Goal: Task Accomplishment & Management: Manage account settings

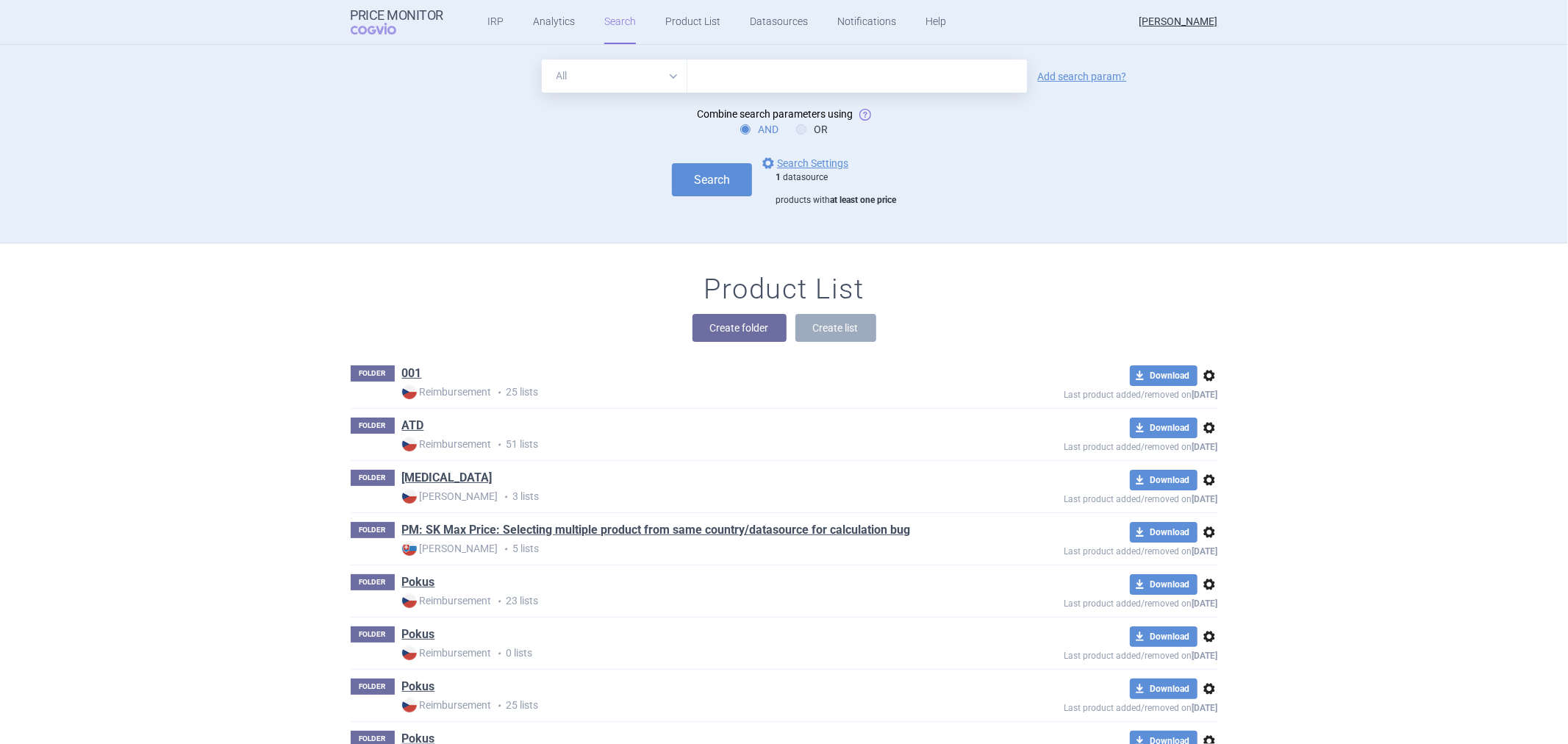
click at [738, 84] on input "text" at bounding box center [858, 76] width 340 height 33
click at [711, 217] on div "All Brand Name ATC Company Active Substance Country Newer than Add search param…" at bounding box center [785, 151] width 927 height 183
click at [782, 166] on link "options Search Settings" at bounding box center [803, 162] width 89 height 17
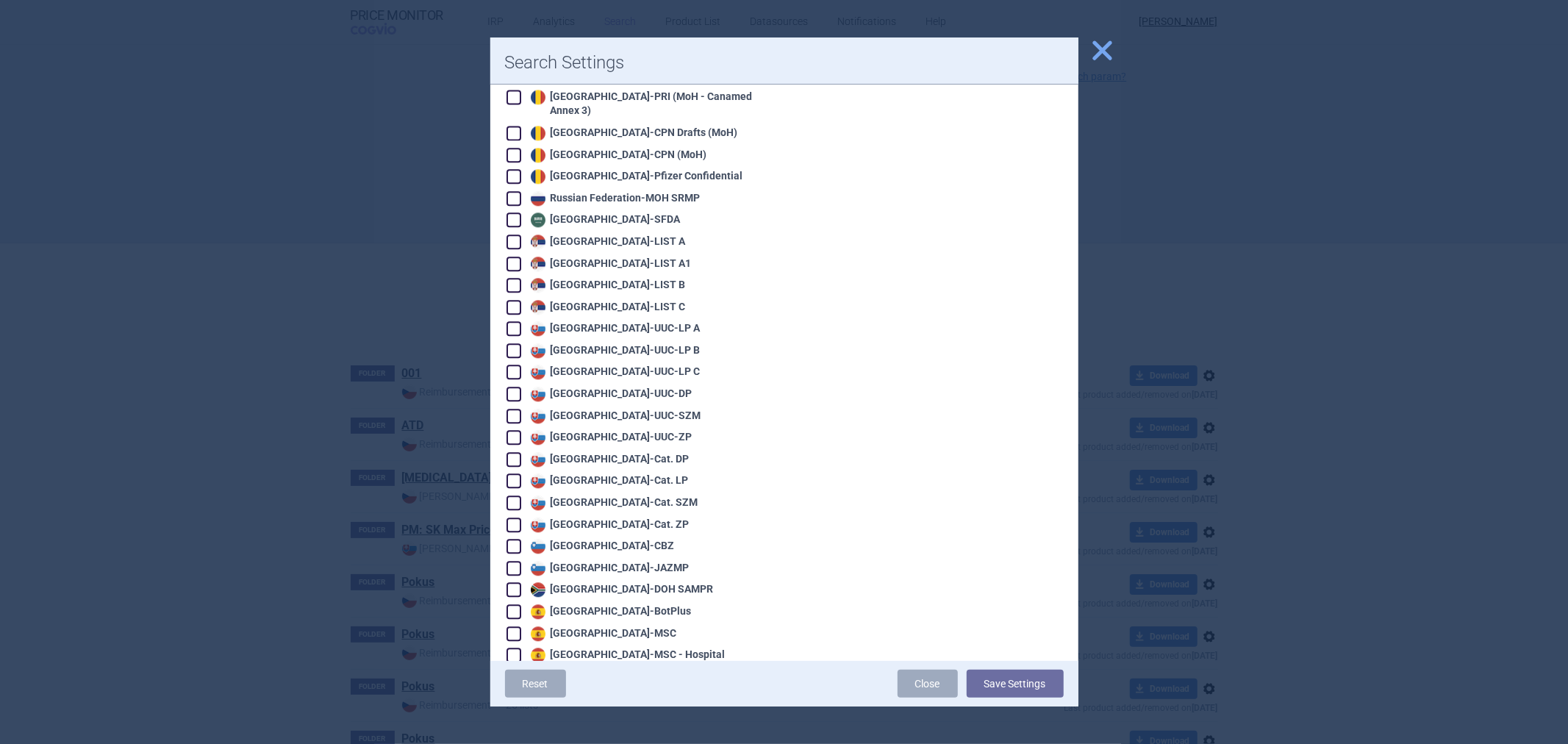
scroll to position [3094, 0]
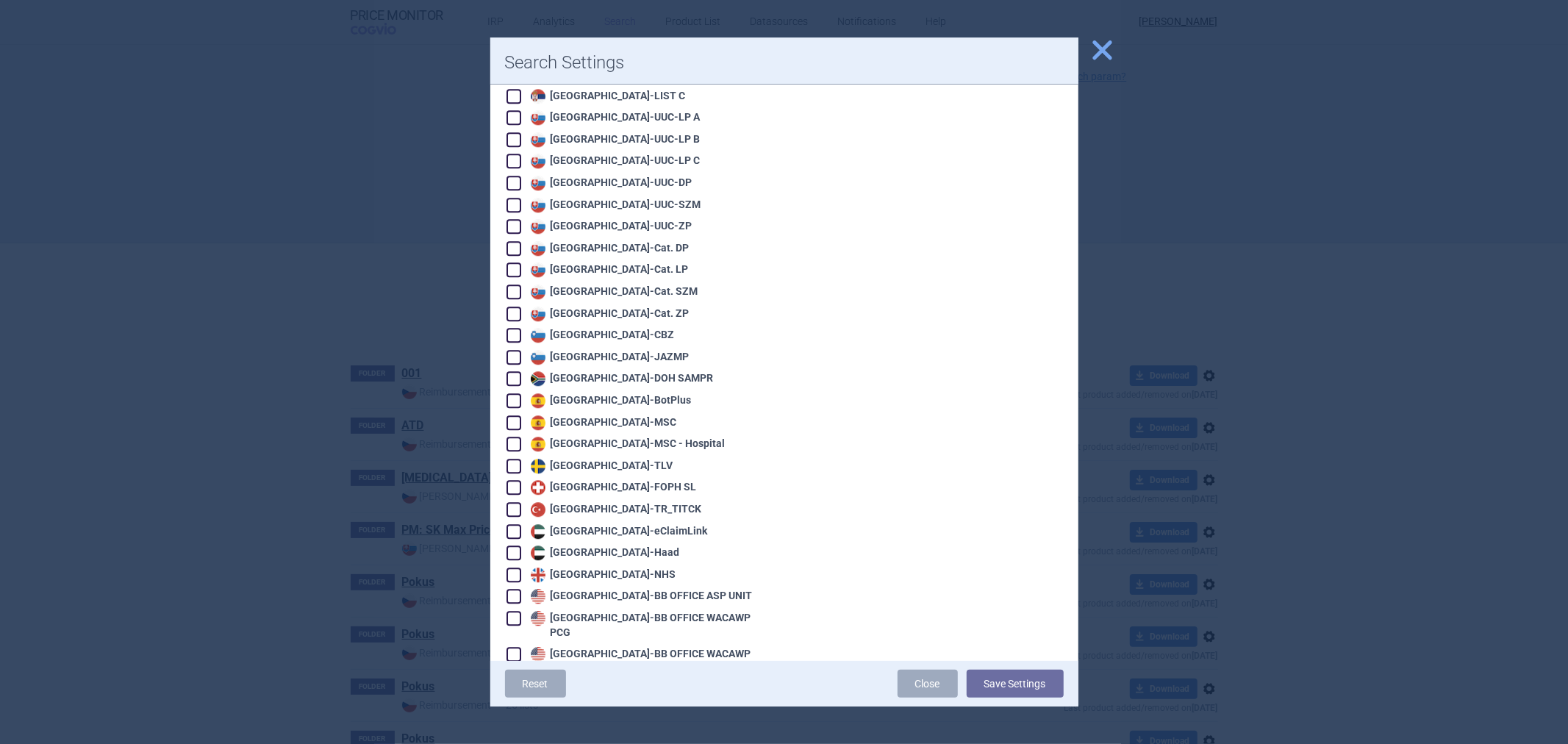
click at [1105, 52] on span "close" at bounding box center [1102, 50] width 26 height 26
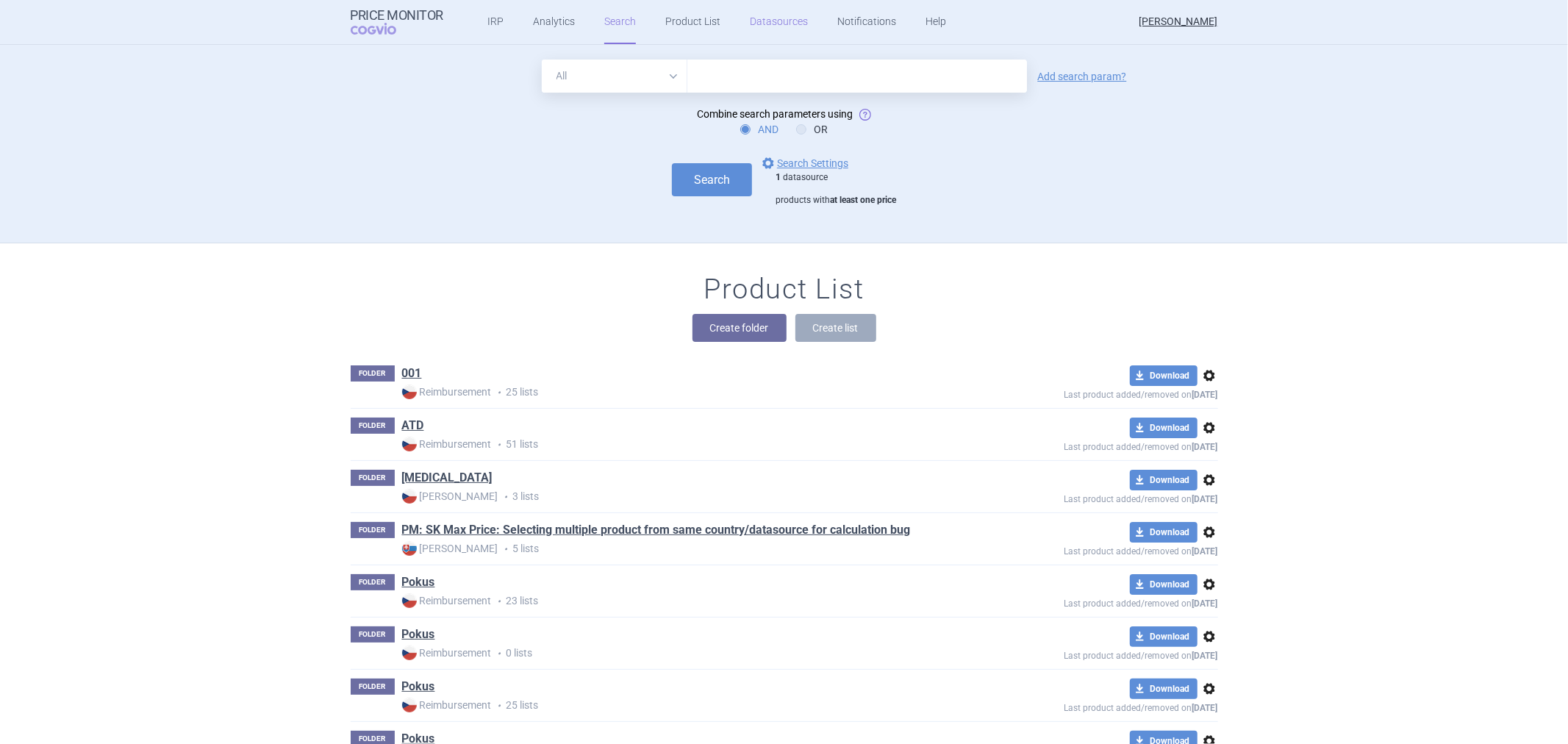
click at [778, 25] on link "Datasources" at bounding box center [779, 22] width 58 height 44
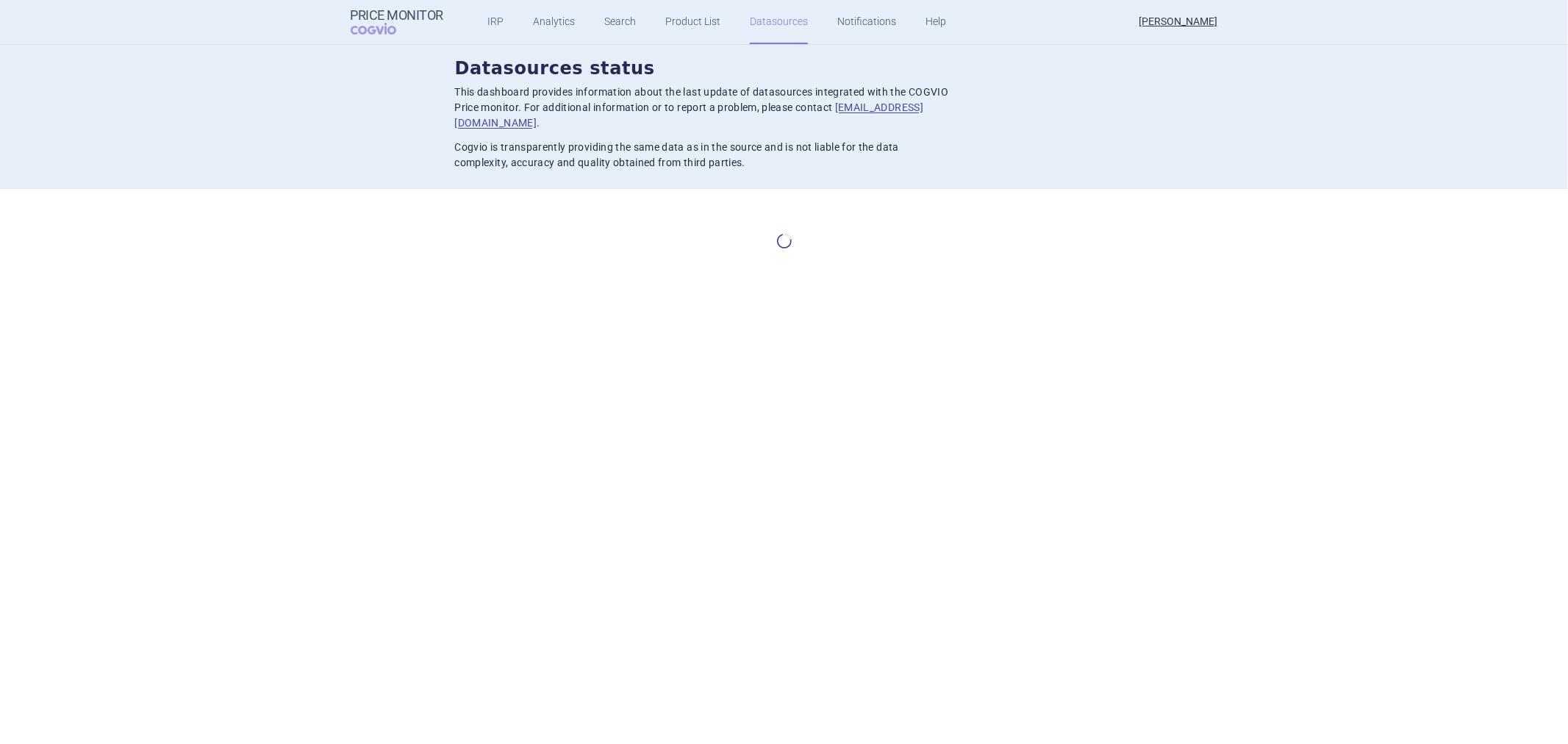
click at [715, 108] on p "This dashboard provides information about the last update of datasources integr…" at bounding box center [702, 108] width 494 height 46
click at [707, 110] on p "This dashboard provides information about the last update of datasources integr…" at bounding box center [702, 108] width 494 height 46
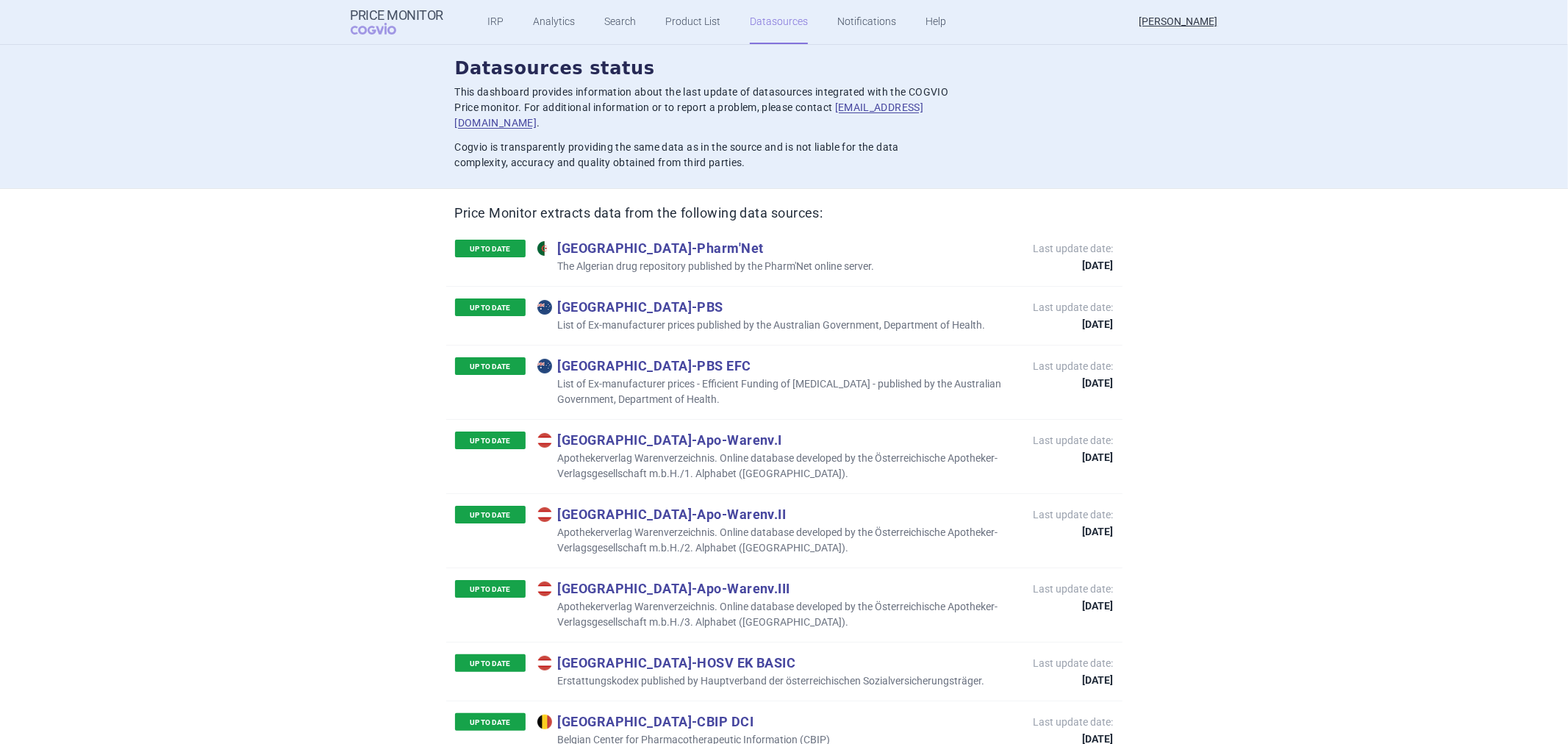
click at [696, 120] on div "Datasources status This dashboard provides information about the last update of…" at bounding box center [784, 114] width 659 height 114
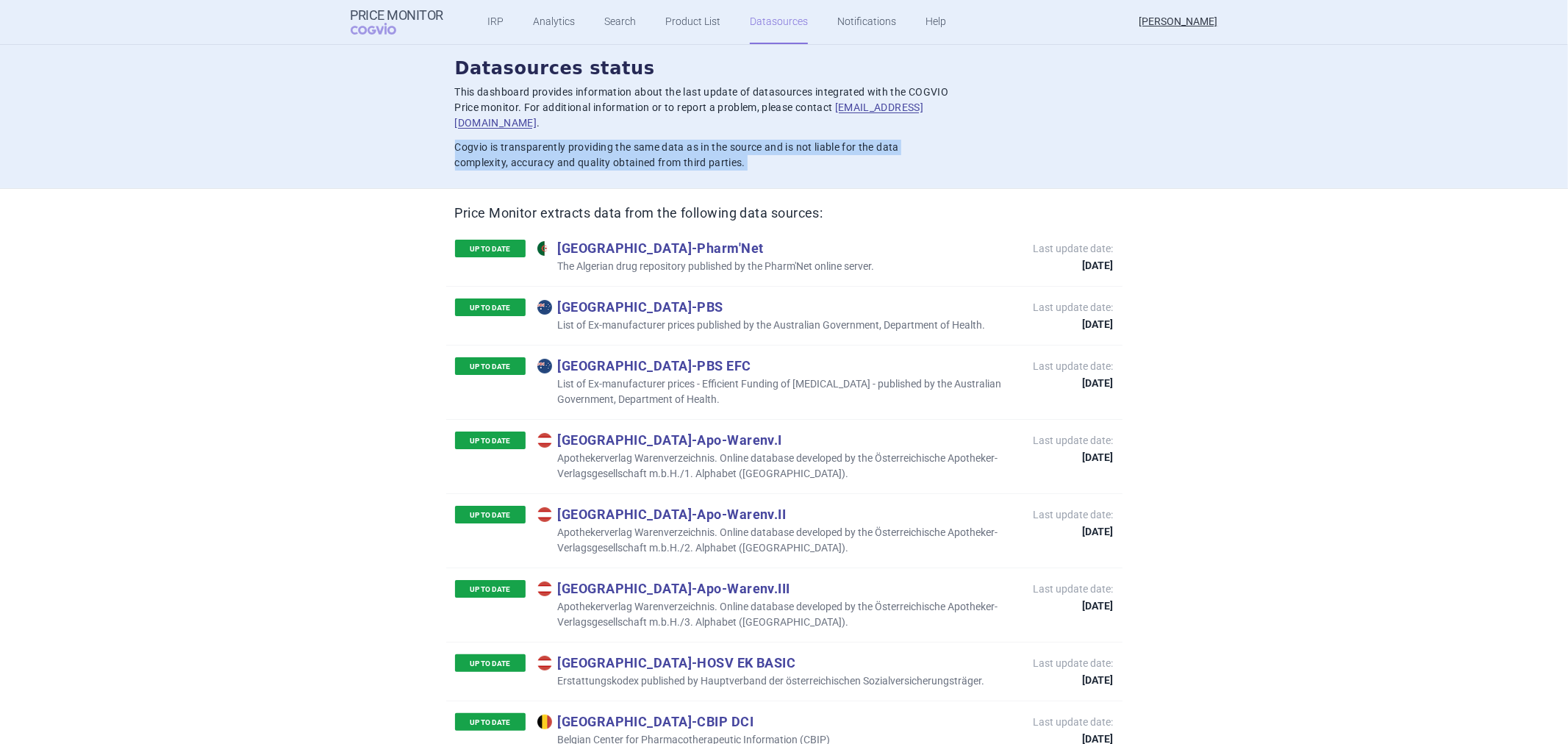
click at [696, 120] on div "Datasources status This dashboard provides information about the last update of…" at bounding box center [784, 114] width 659 height 114
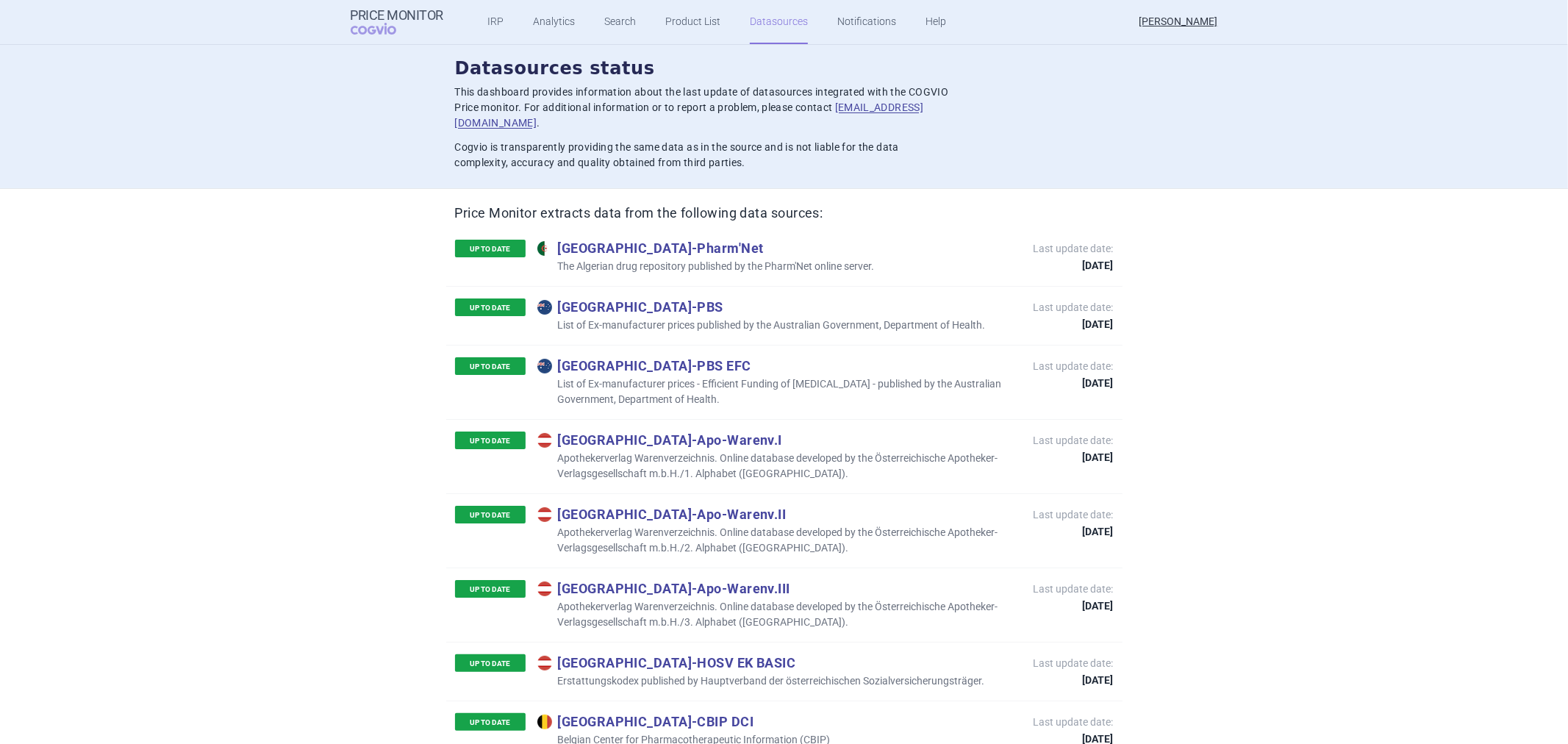
click at [693, 106] on p "This dashboard provides information about the last update of datasources integr…" at bounding box center [702, 108] width 494 height 46
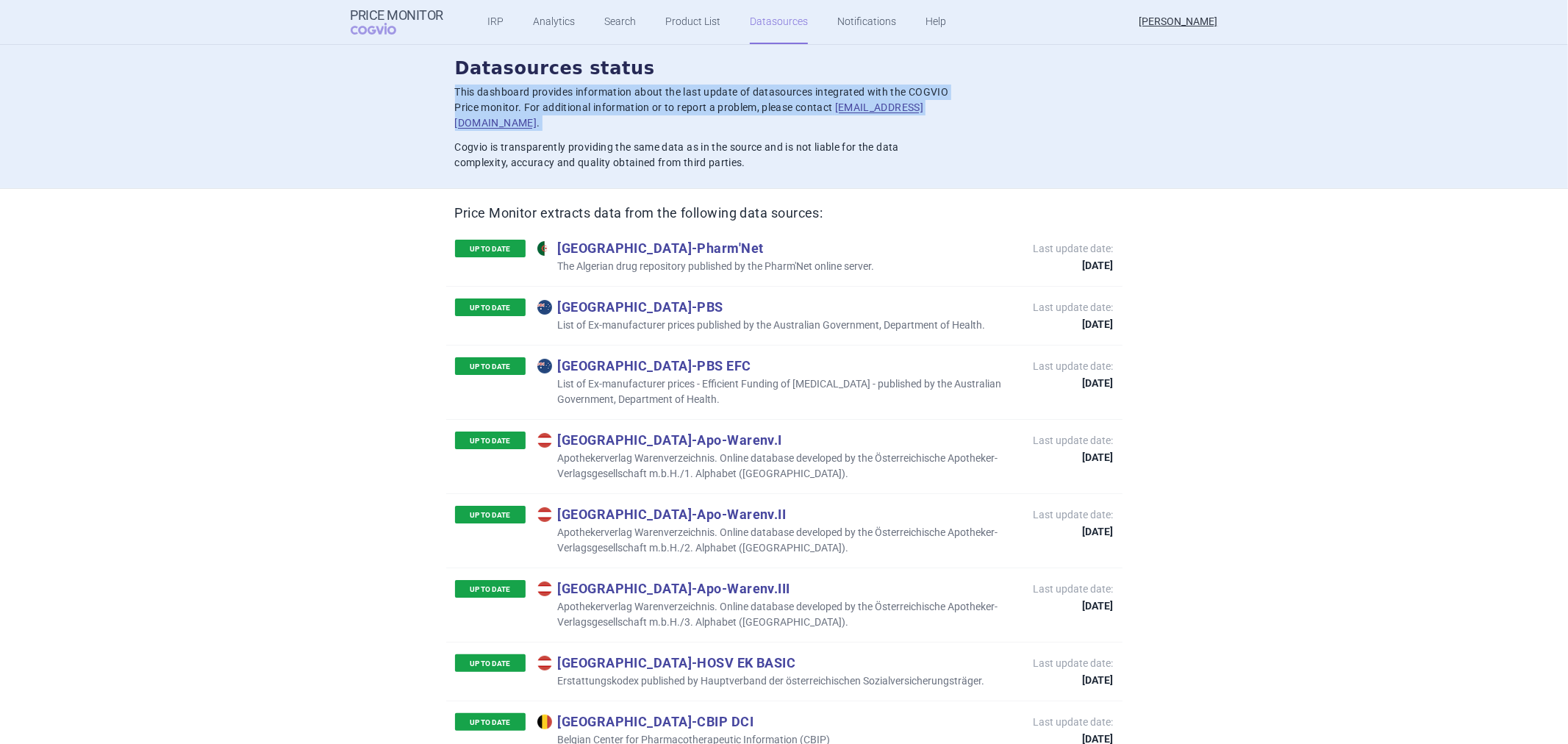
click at [693, 106] on p "This dashboard provides information about the last update of datasources integr…" at bounding box center [702, 108] width 494 height 46
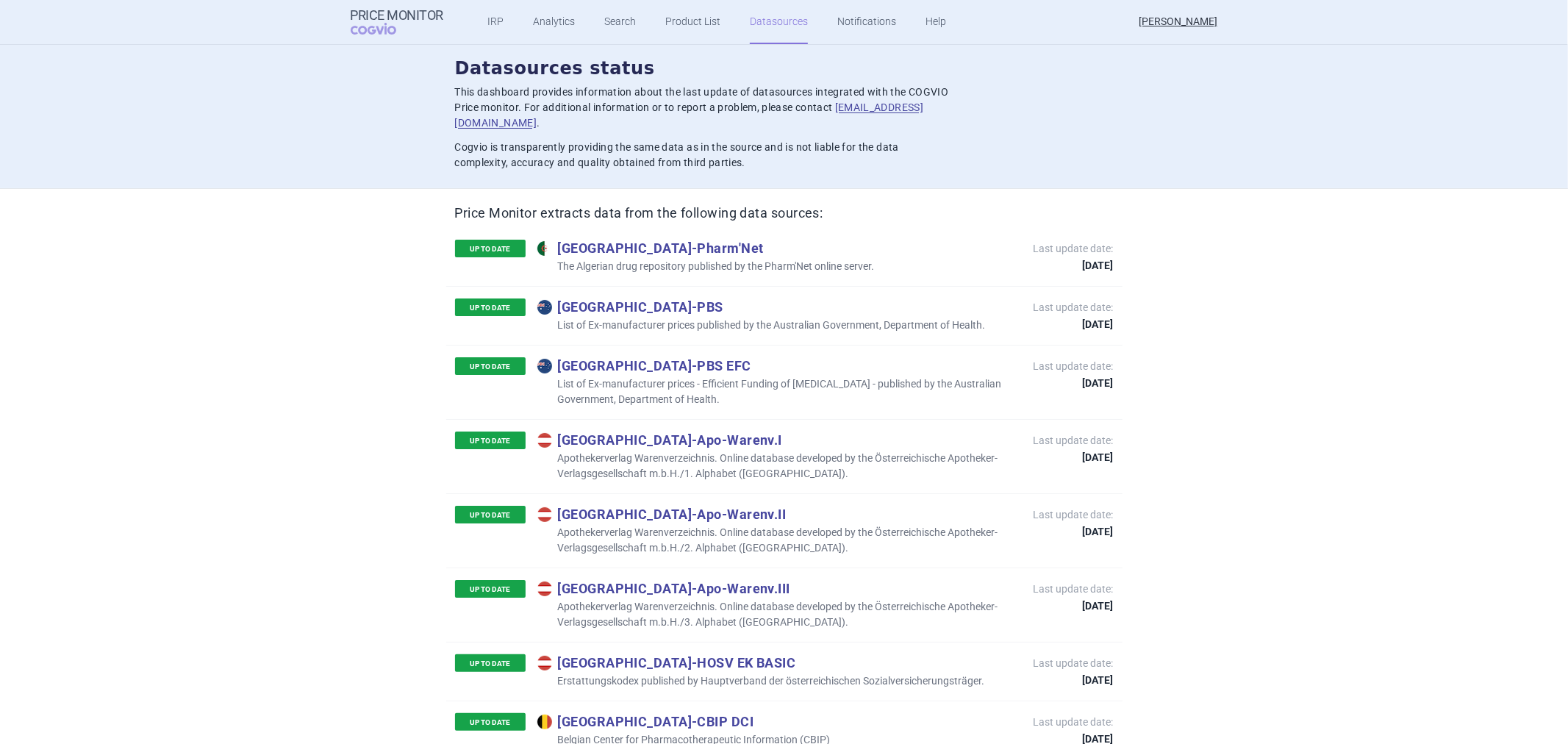
click at [755, 64] on h2 "Datasources status" at bounding box center [784, 69] width 659 height 25
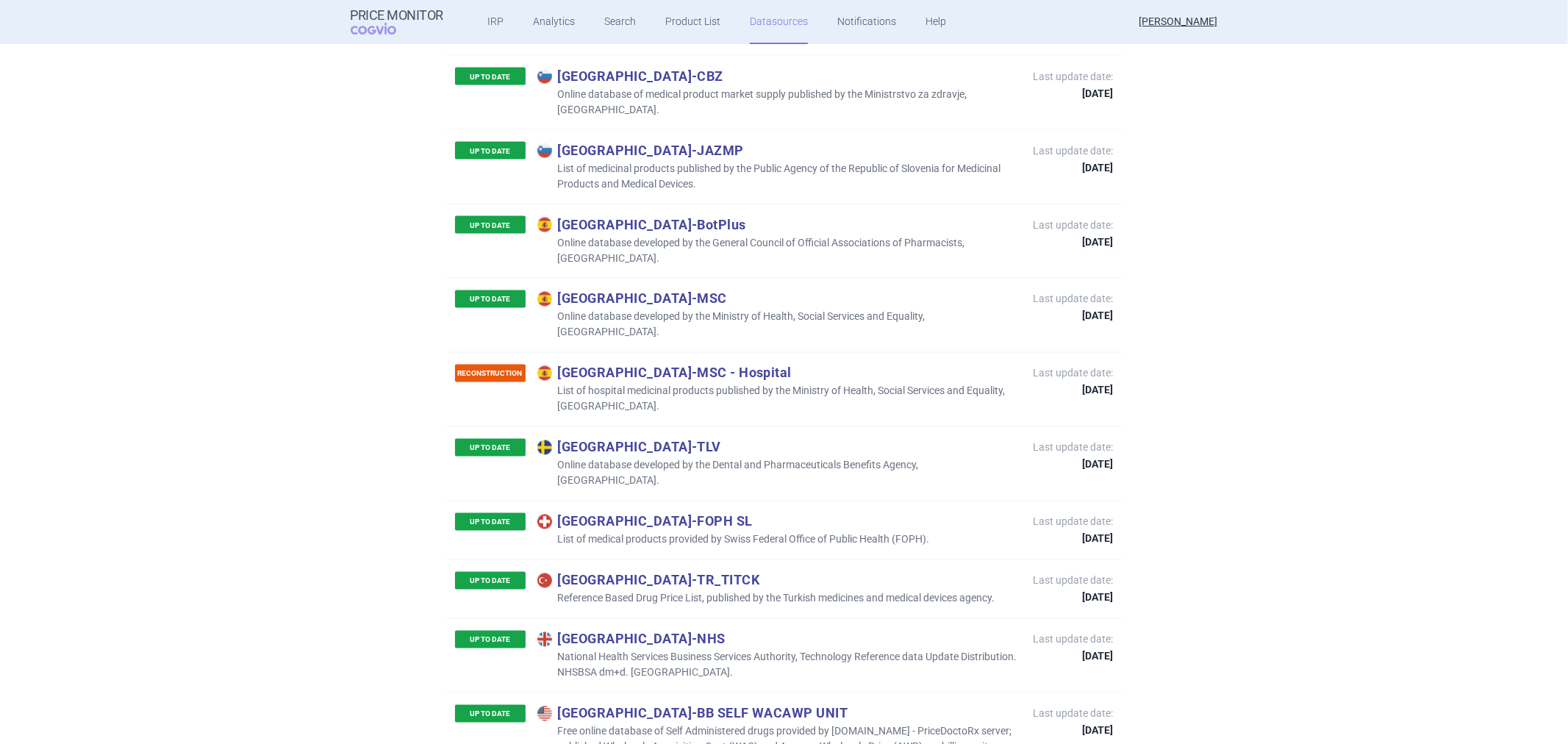
click at [799, 724] on p "Free online database of Self Administered drugs provided by [DOMAIN_NAME] - Pri…" at bounding box center [778, 739] width 482 height 31
click at [821, 693] on div "UP TO DATE United States - BB SELF WACAWP UNIT Free online database of Self Adm…" at bounding box center [785, 730] width 676 height 75
click at [498, 20] on ul "IRP Analytics Search Product List Datasources Notifications Help" at bounding box center [699, 22] width 511 height 44
click at [538, 17] on link "Analytics" at bounding box center [554, 22] width 42 height 44
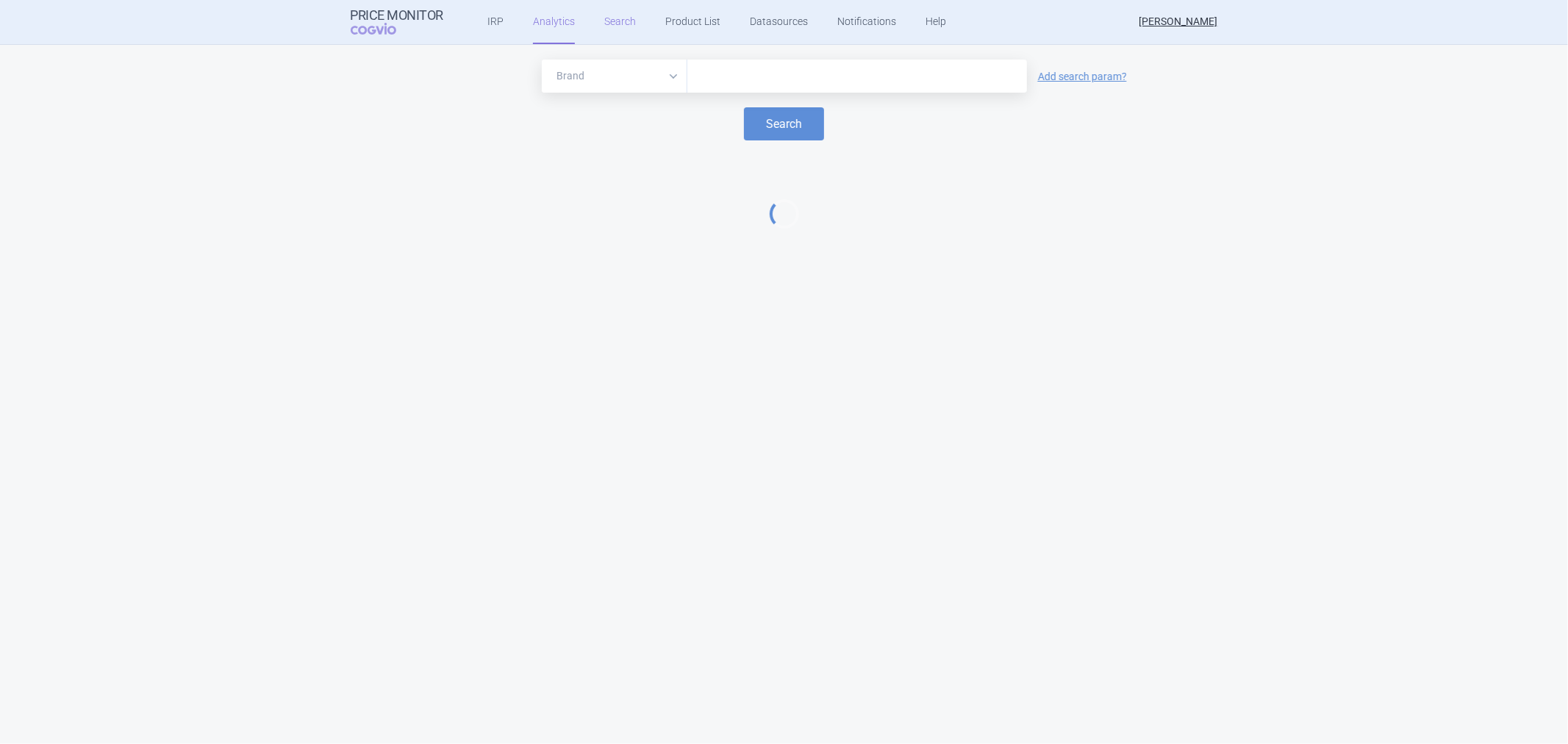
click at [608, 29] on link "Search" at bounding box center [620, 22] width 31 height 44
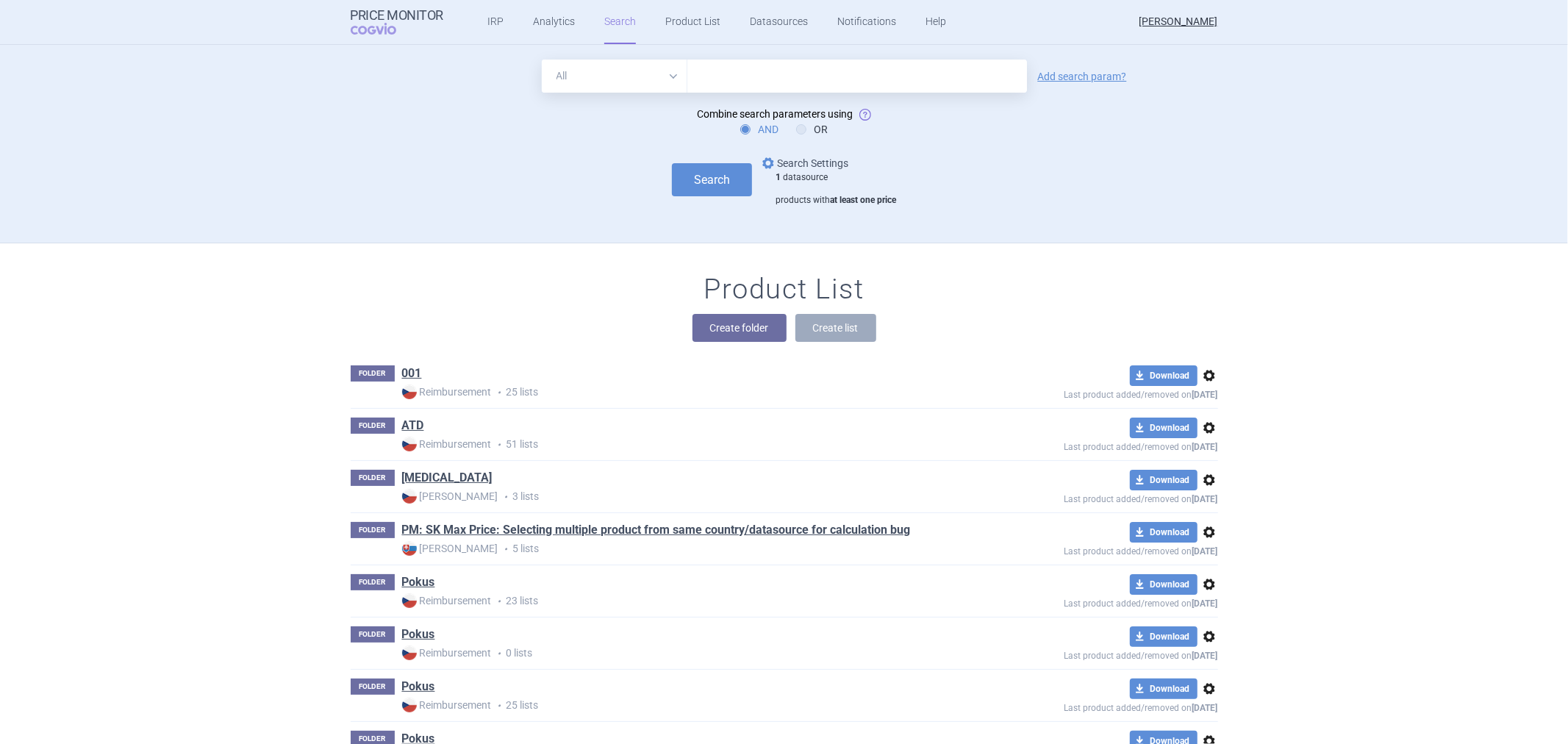
click at [774, 157] on link "options Search Settings" at bounding box center [803, 162] width 89 height 17
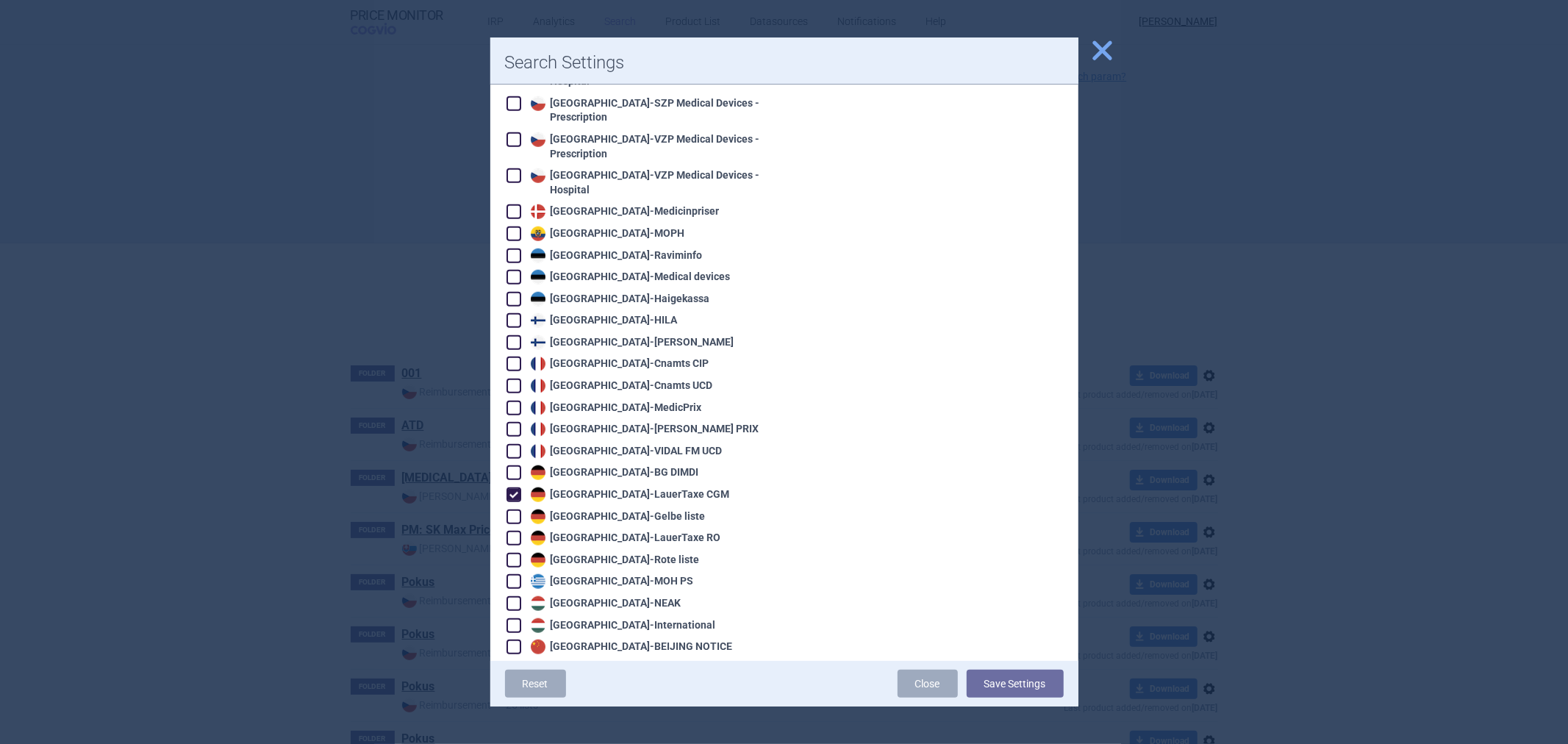
scroll to position [898, 0]
click at [603, 488] on div "Germany - LauerTaxe [MEDICAL_DATA]" at bounding box center [628, 495] width 203 height 15
checkbox input "false"
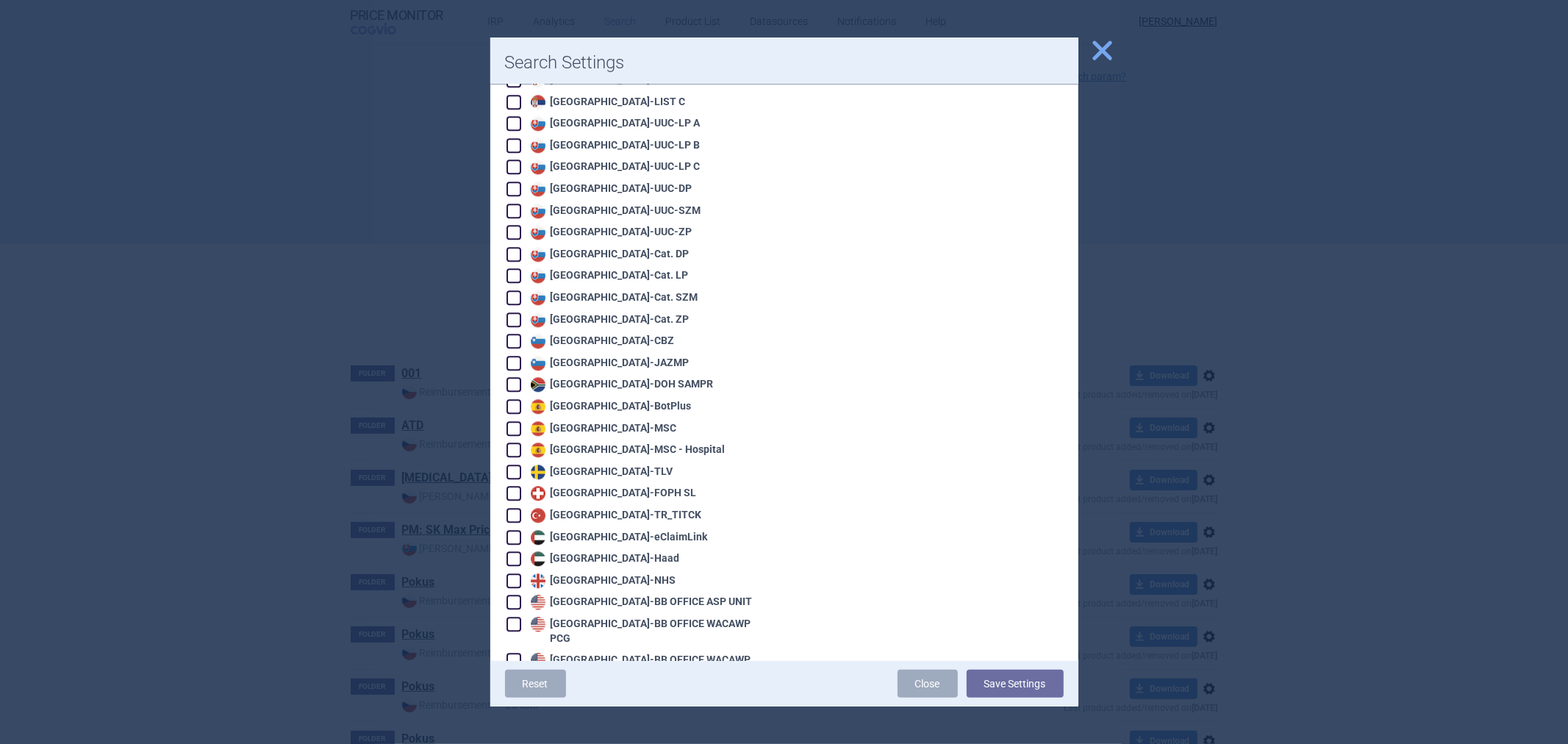
scroll to position [3094, 0]
click at [511, 683] on span at bounding box center [514, 690] width 15 height 15
checkbox input "true"
click at [511, 647] on span at bounding box center [514, 655] width 15 height 15
checkbox input "true"
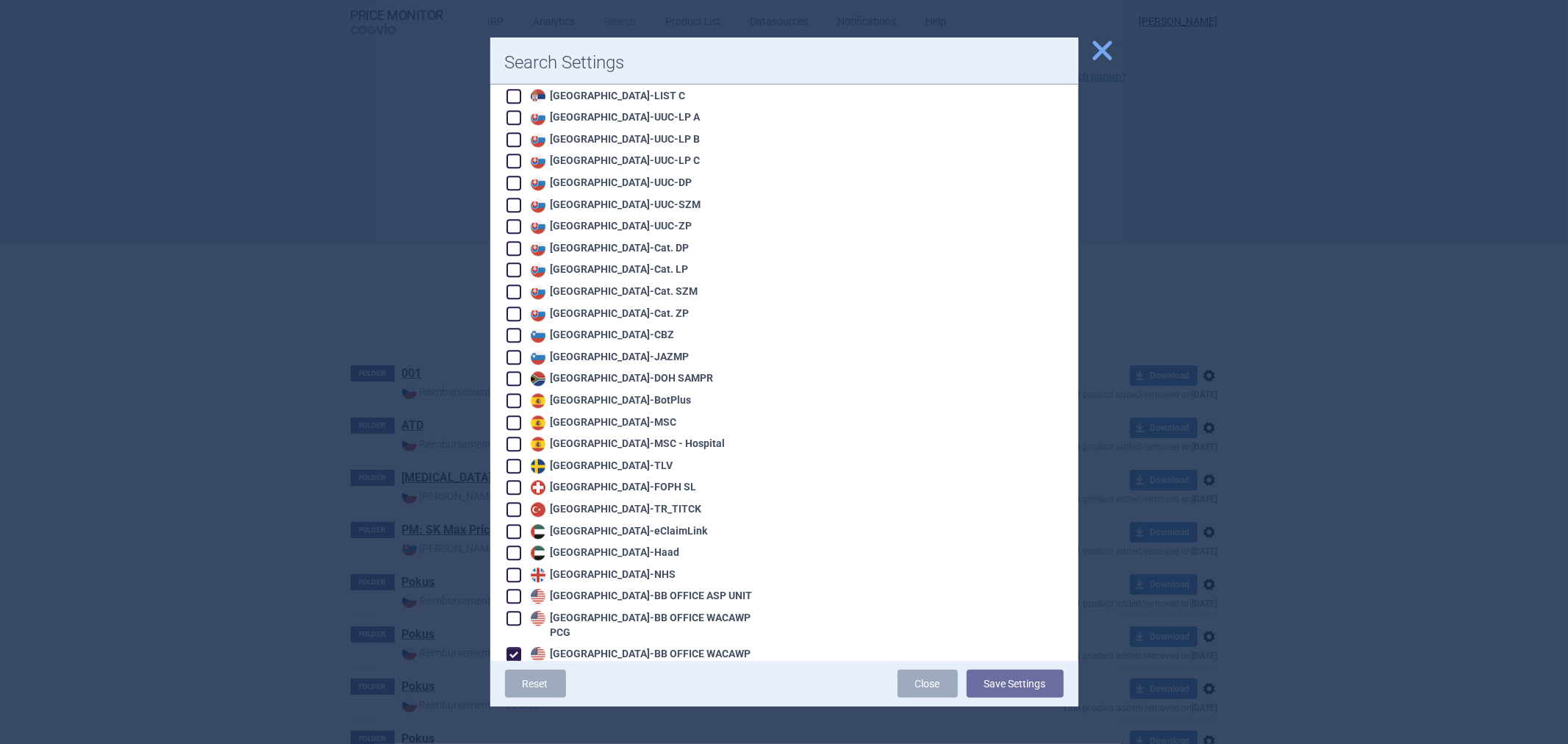
click at [511, 607] on span at bounding box center [514, 618] width 22 height 22
checkbox input "true"
click at [511, 589] on span at bounding box center [514, 597] width 15 height 15
checkbox input "true"
click at [758, 681] on div "United States - BB SELF WACAWP UNIT" at bounding box center [638, 689] width 264 height 17
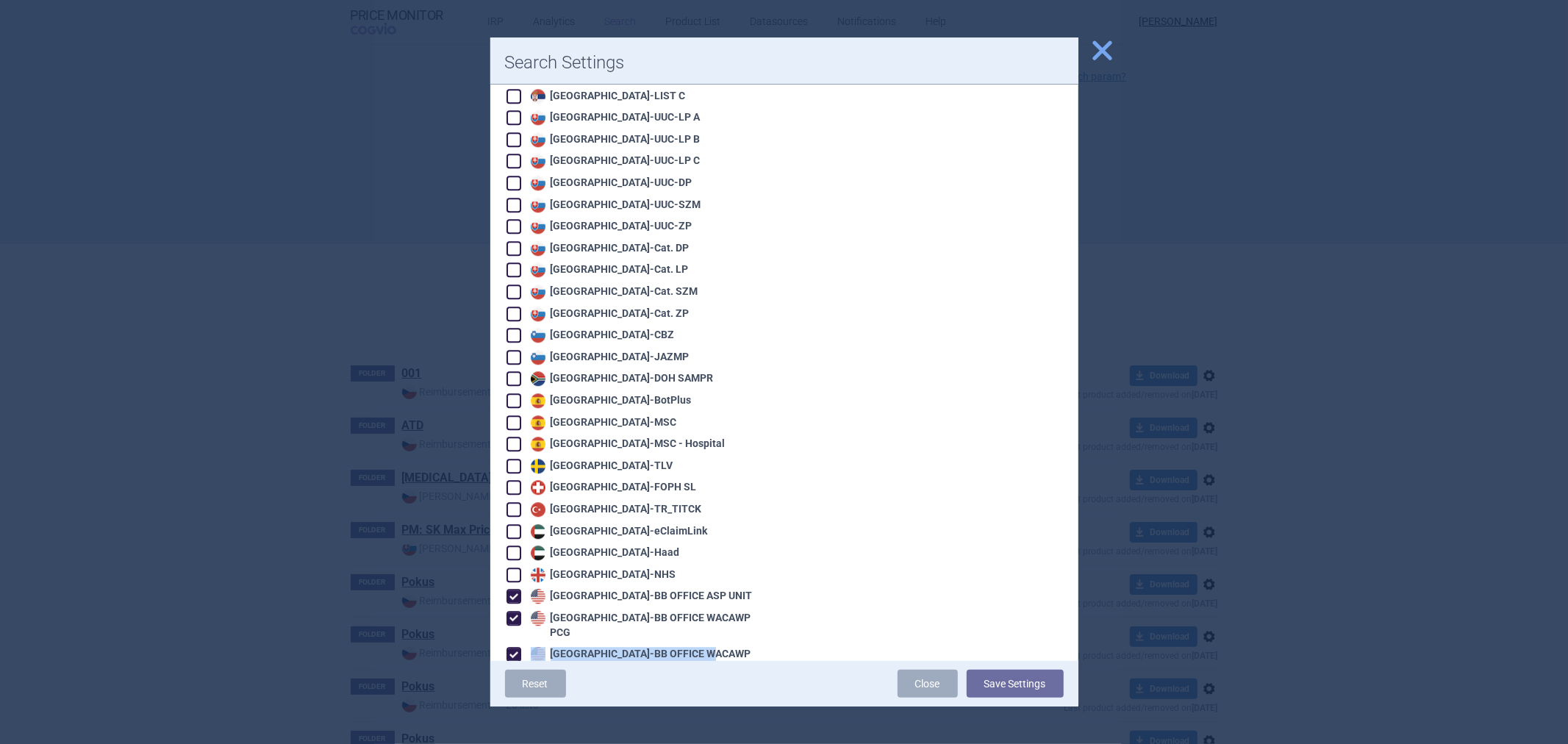
drag, startPoint x: 619, startPoint y: 512, endPoint x: 681, endPoint y: 520, distance: 62.5
drag, startPoint x: 551, startPoint y: 512, endPoint x: 673, endPoint y: 519, distance: 122.2
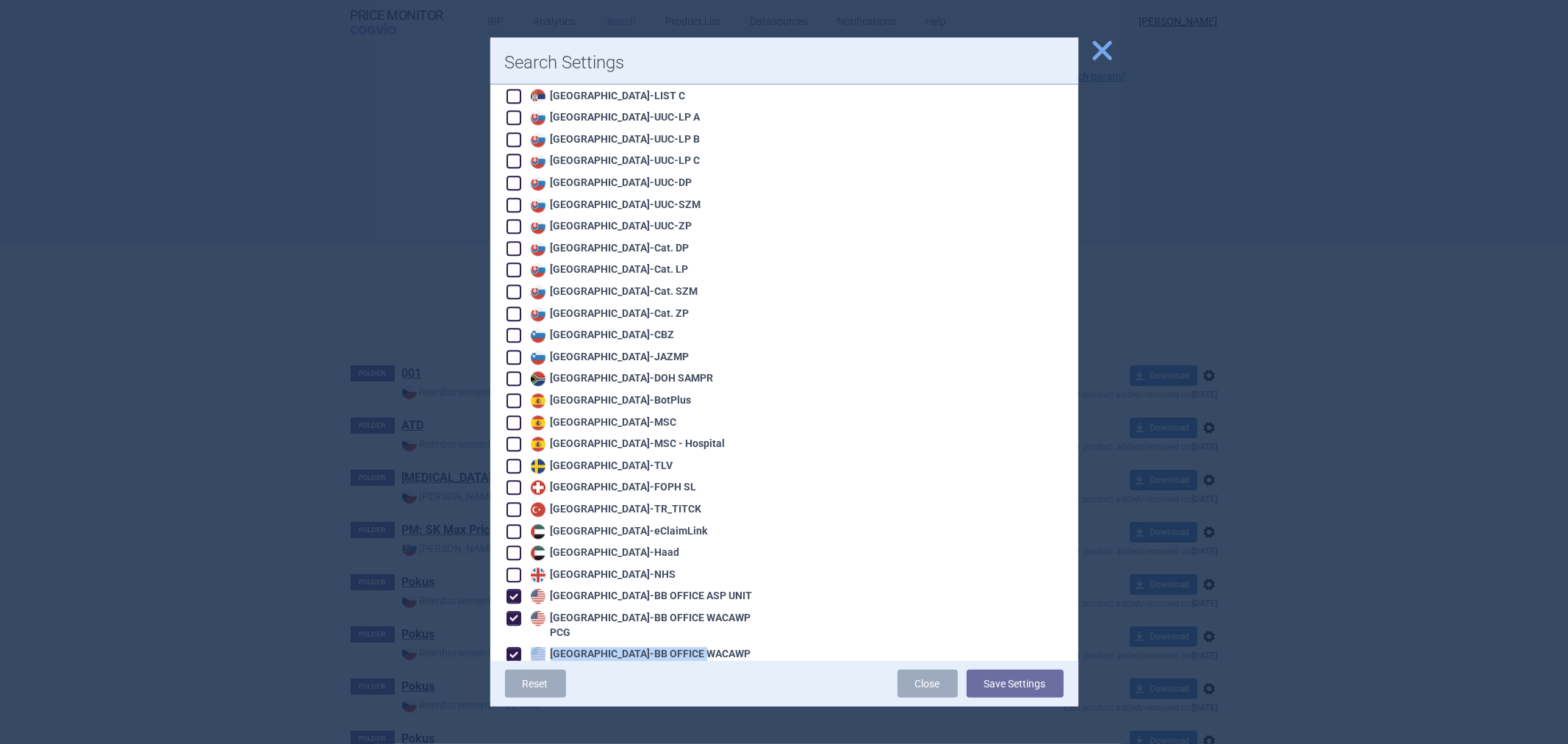
copy div "United States - BB OFFICE"
drag, startPoint x: 549, startPoint y: 535, endPoint x: 661, endPoint y: 545, distance: 112.4
copy div "United States - BB SELF"
click at [1091, 54] on span "close" at bounding box center [1102, 50] width 26 height 26
